Goal: Book appointment/travel/reservation

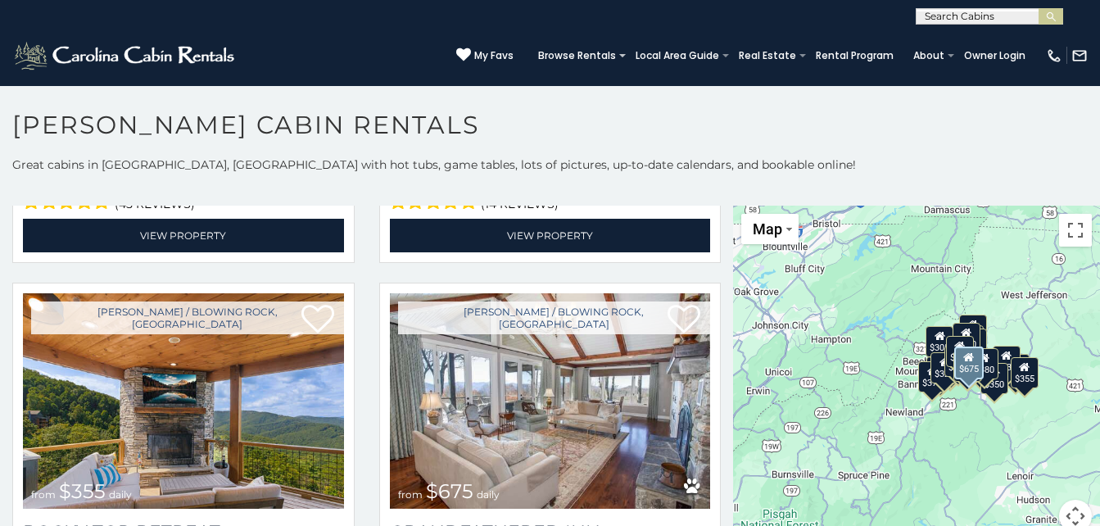
scroll to position [737, 0]
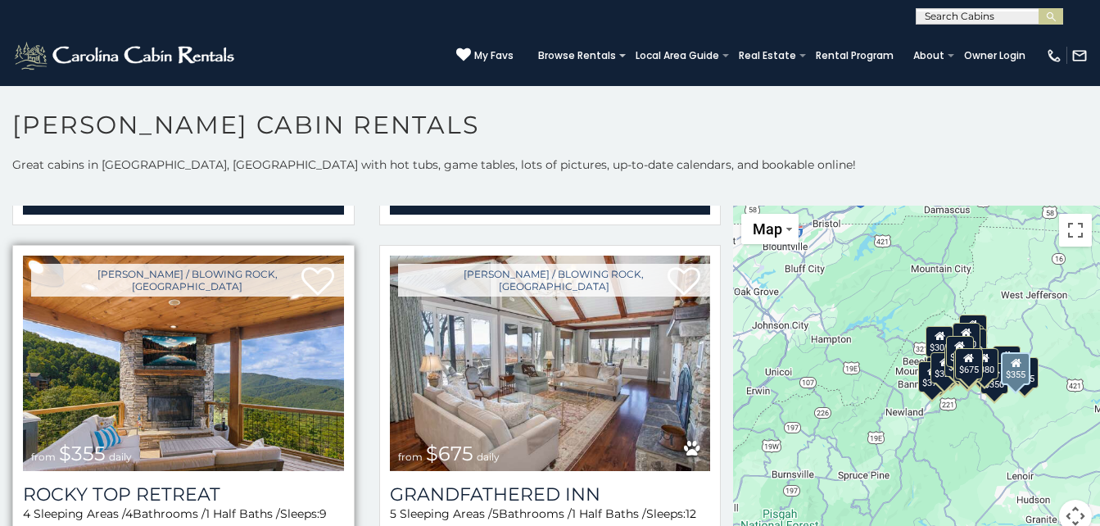
click at [179, 450] on img at bounding box center [183, 363] width 321 height 215
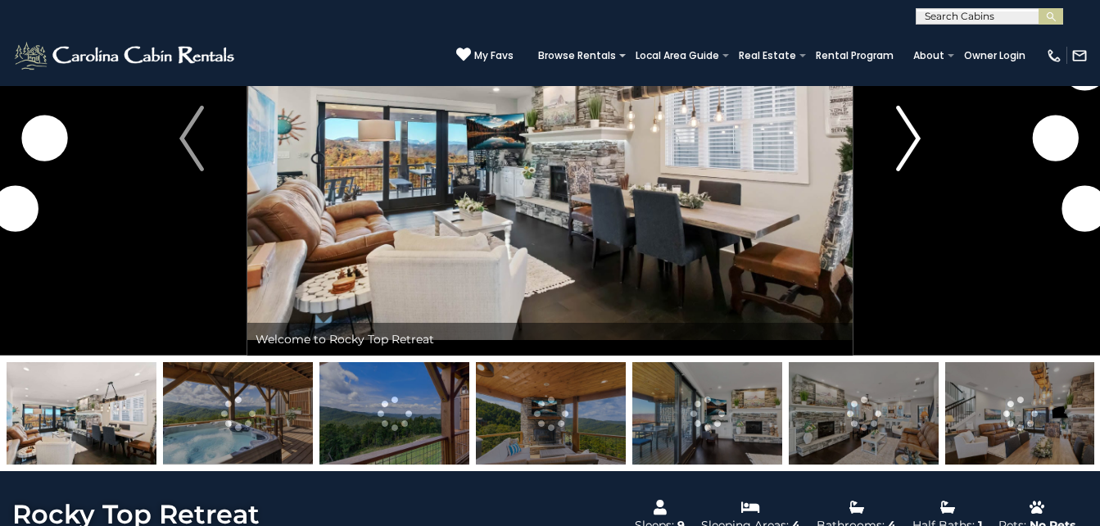
click at [934, 125] on button "Next" at bounding box center [908, 138] width 111 height 434
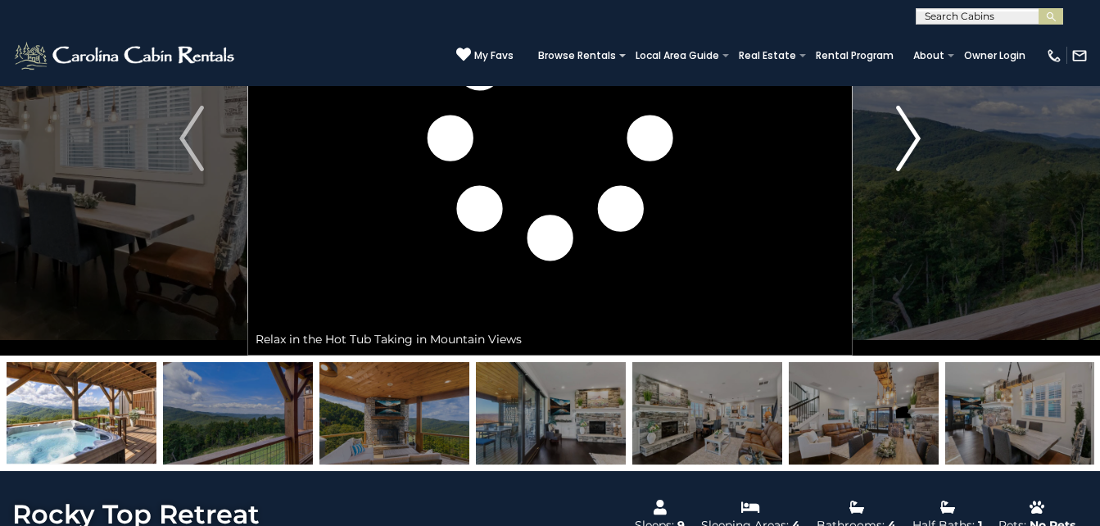
click at [915, 129] on img "Next" at bounding box center [908, 139] width 25 height 66
click at [914, 129] on img "Next" at bounding box center [908, 139] width 25 height 66
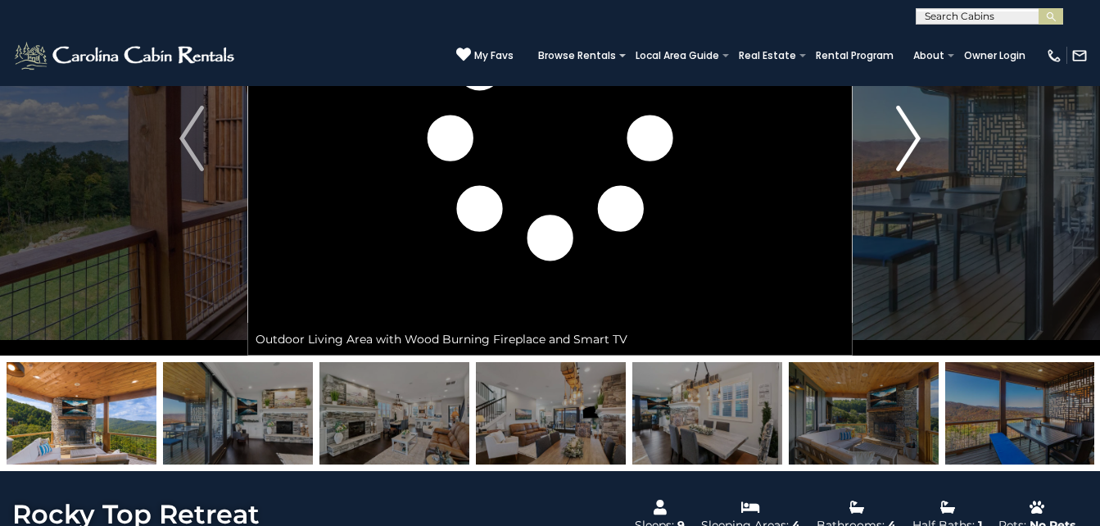
click at [912, 129] on img "Next" at bounding box center [908, 139] width 25 height 66
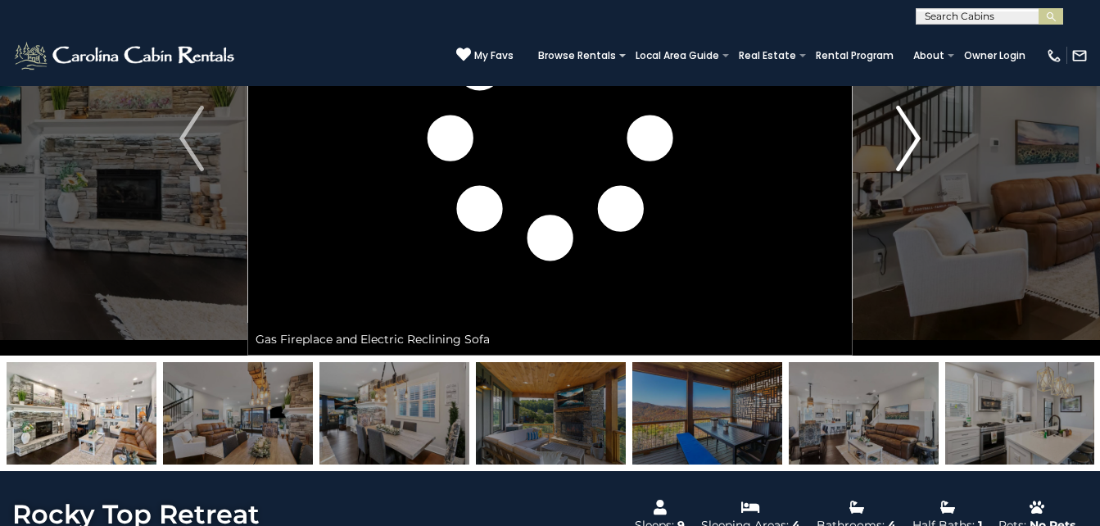
click at [912, 129] on img "Next" at bounding box center [908, 139] width 25 height 66
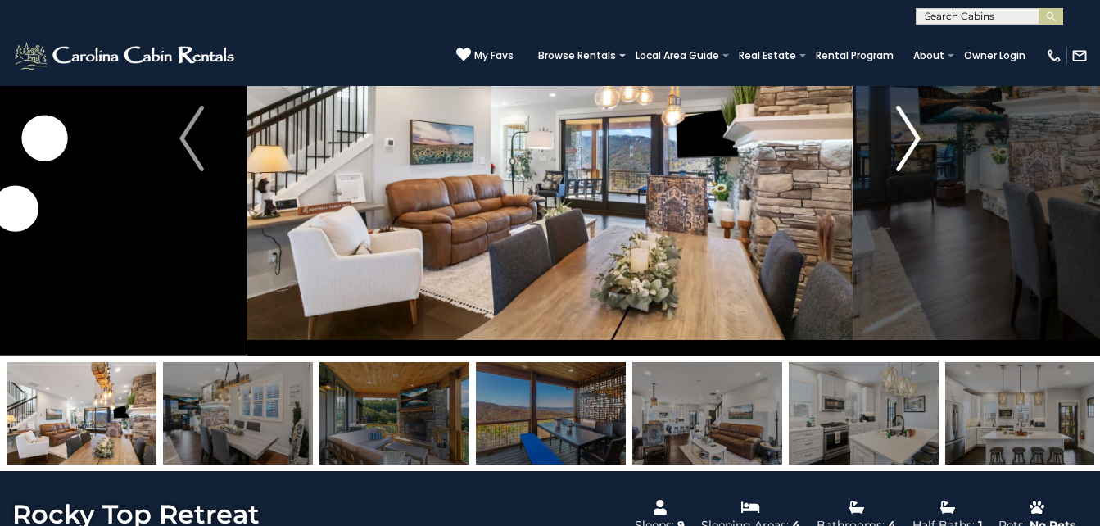
click at [912, 129] on img "Next" at bounding box center [908, 139] width 25 height 66
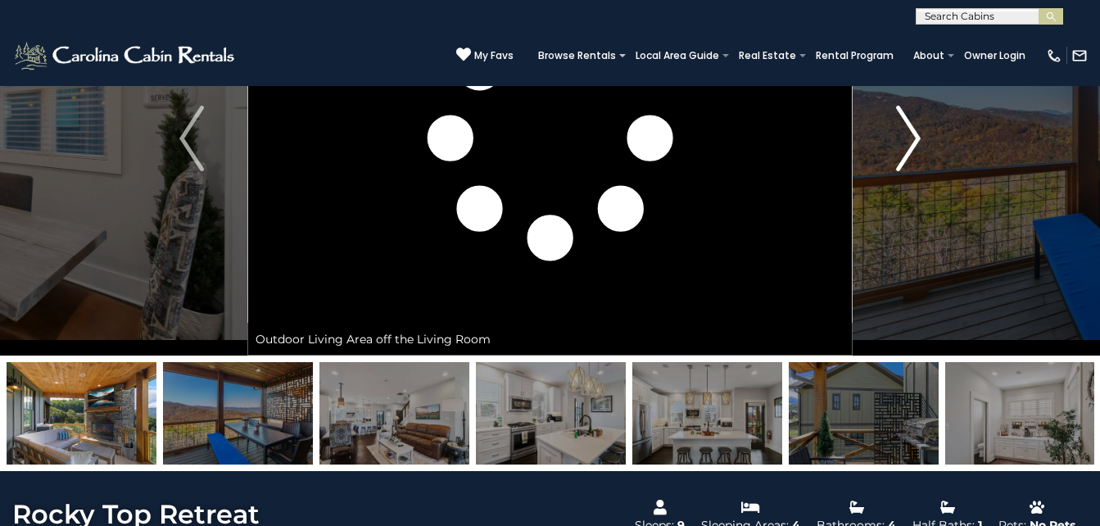
click at [912, 129] on img "Next" at bounding box center [908, 139] width 25 height 66
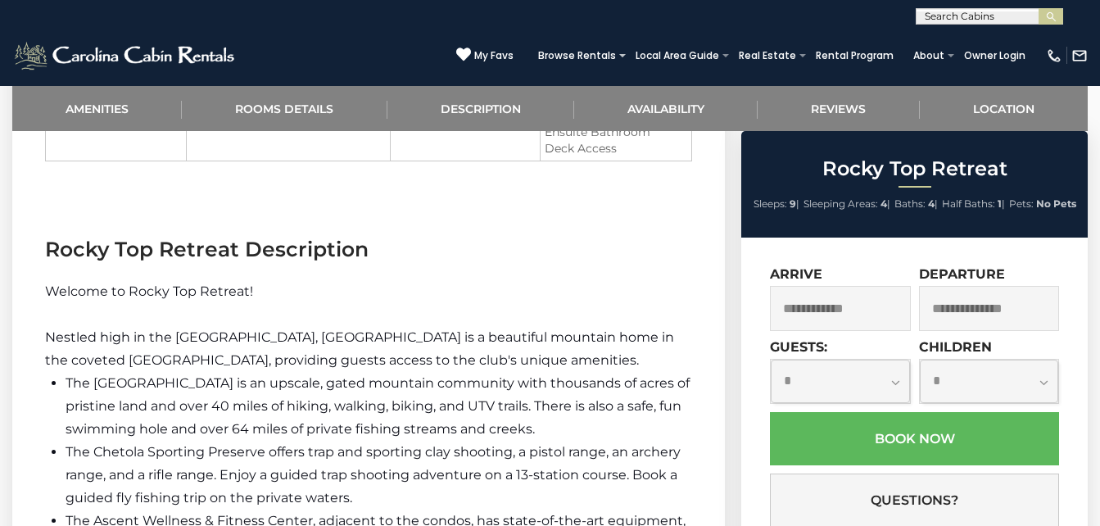
scroll to position [1884, 0]
